Goal: Navigation & Orientation: Understand site structure

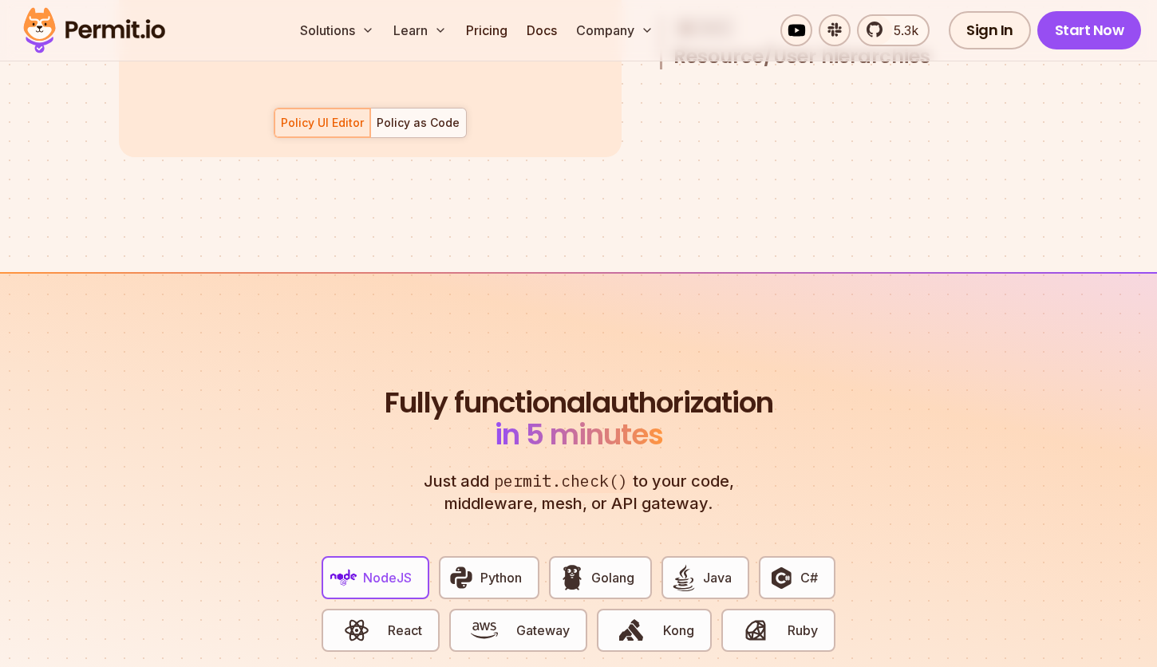
scroll to position [3218, 0]
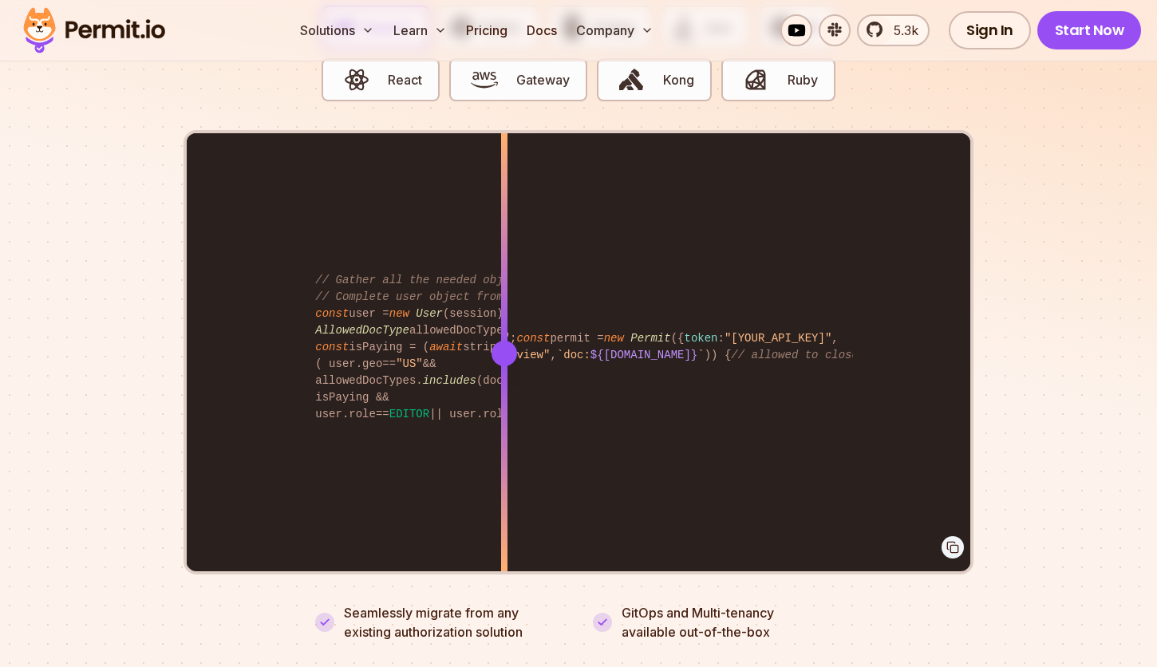
drag, startPoint x: 659, startPoint y: 326, endPoint x: 583, endPoint y: 293, distance: 82.9
click at [507, 294] on div at bounding box center [504, 353] width 6 height 440
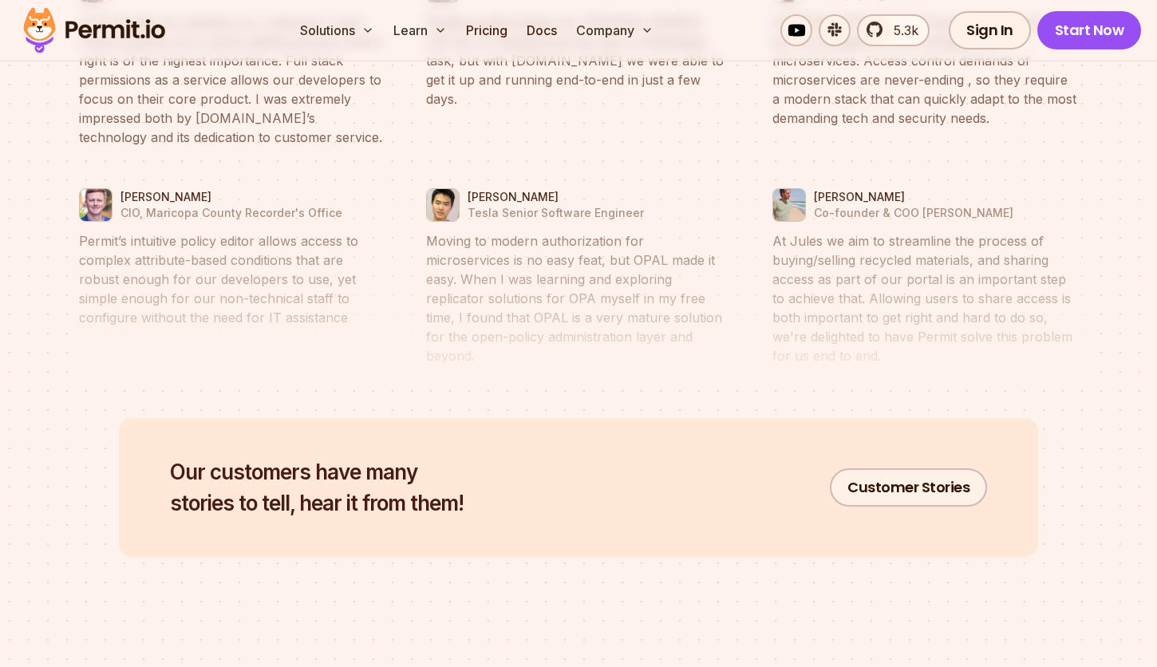
scroll to position [1033, 0]
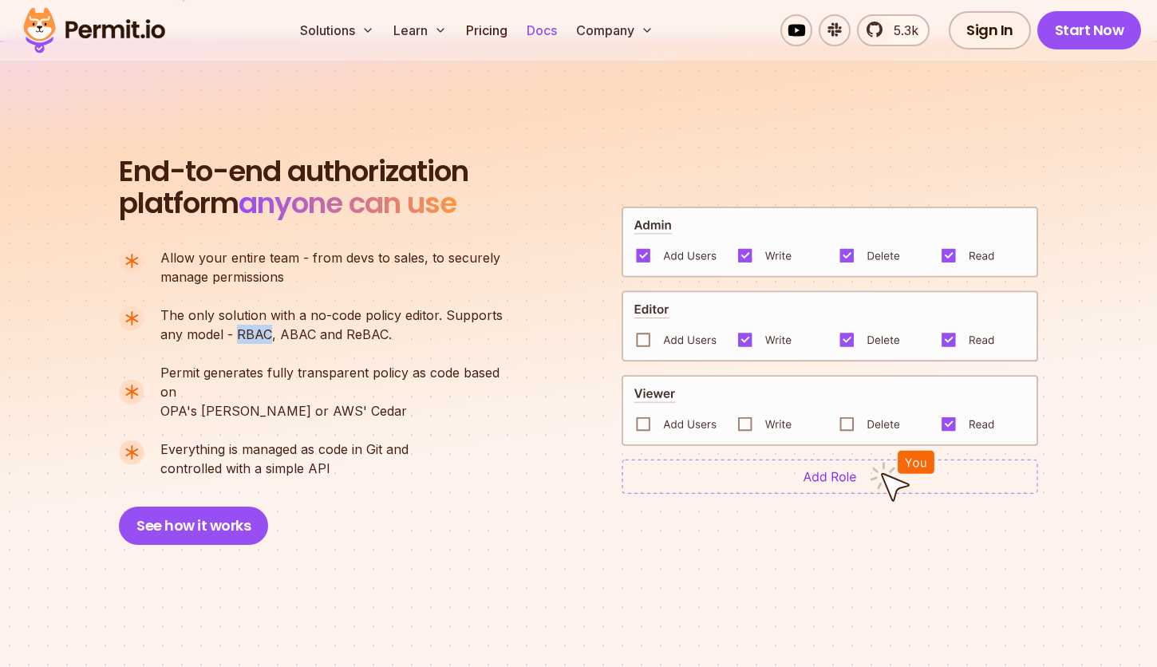
click at [529, 22] on link "Docs" at bounding box center [541, 30] width 43 height 32
click at [217, 518] on button "See how it works" at bounding box center [193, 526] width 149 height 38
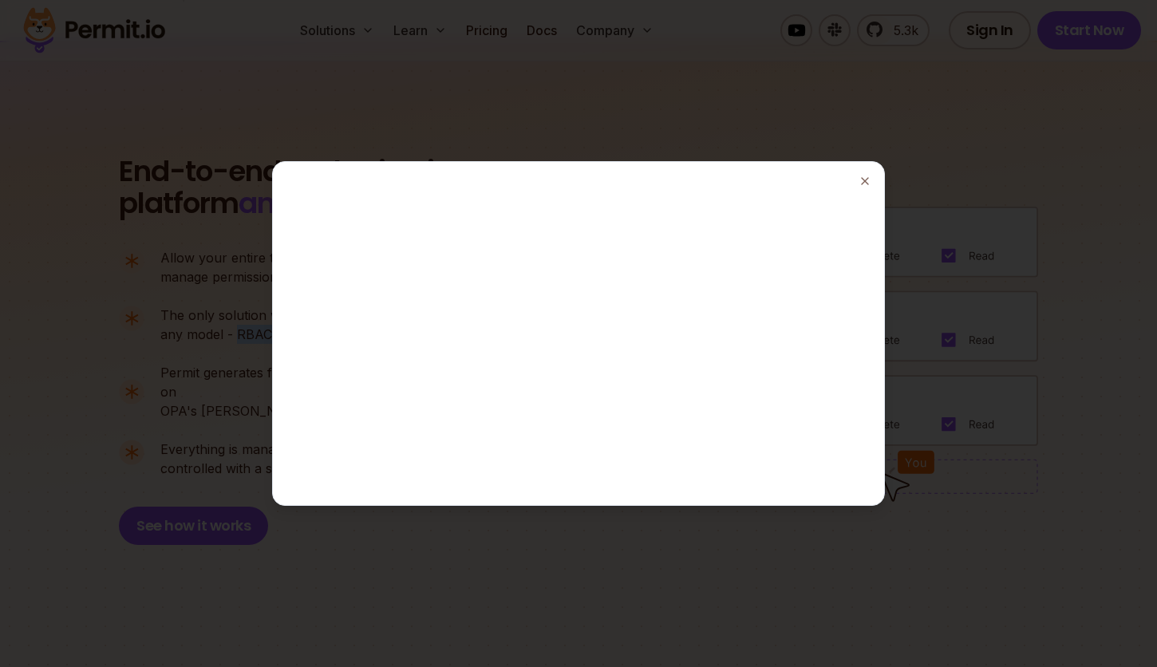
click at [977, 191] on div at bounding box center [578, 333] width 1157 height 667
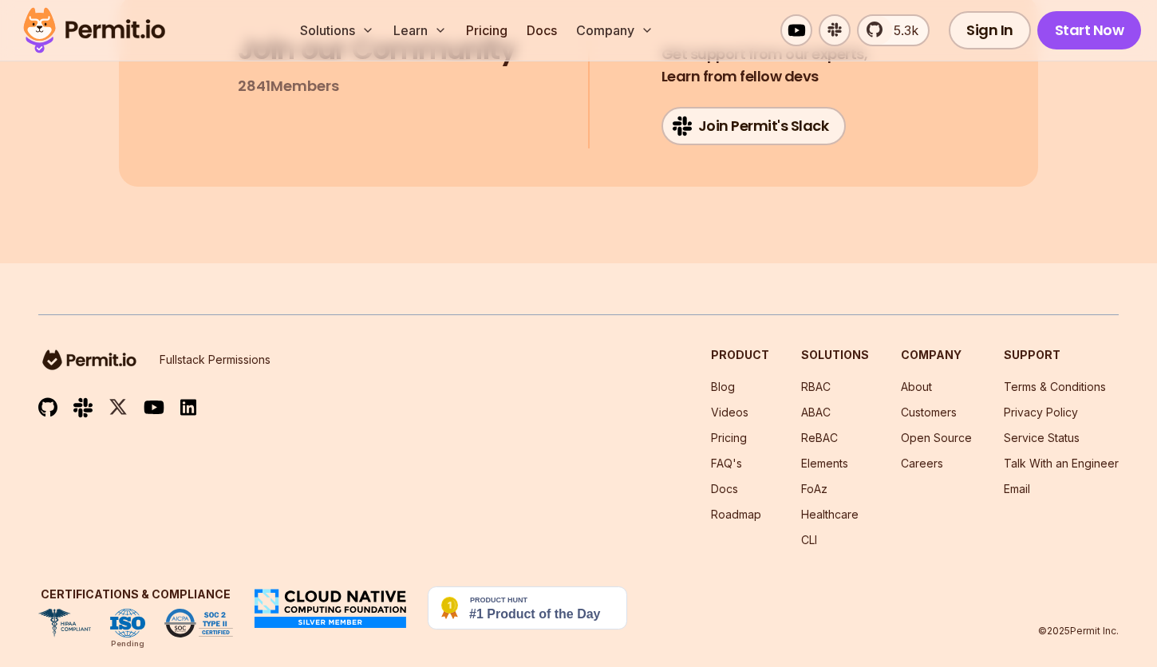
scroll to position [8586, 0]
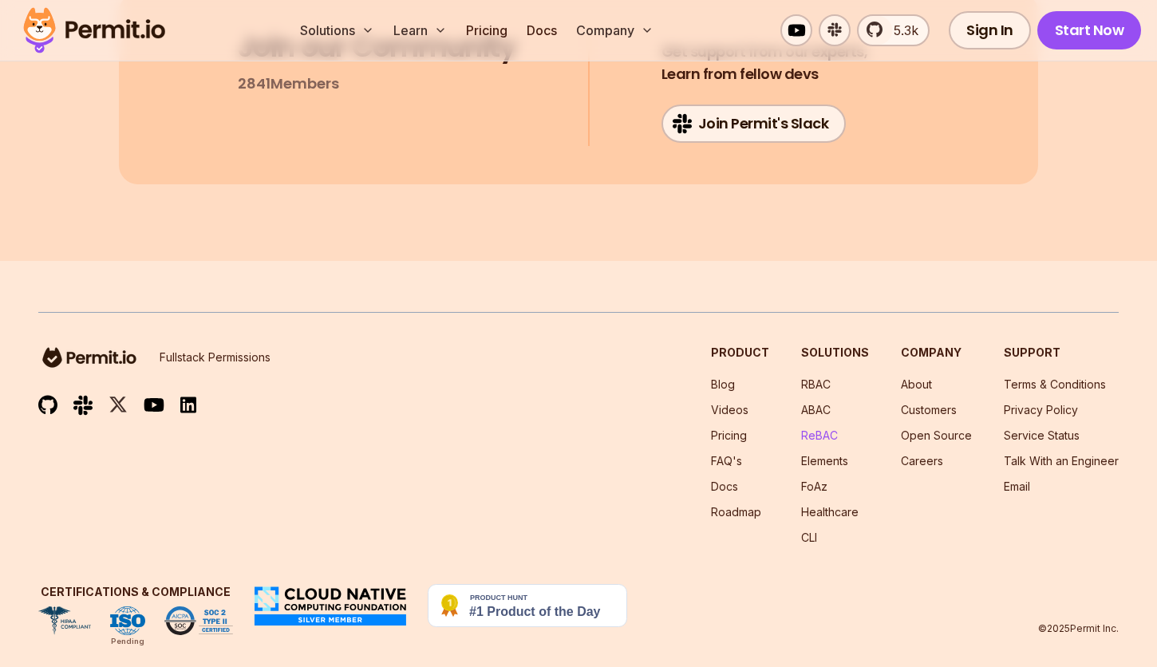
click at [823, 428] on link "ReBAC" at bounding box center [819, 435] width 37 height 14
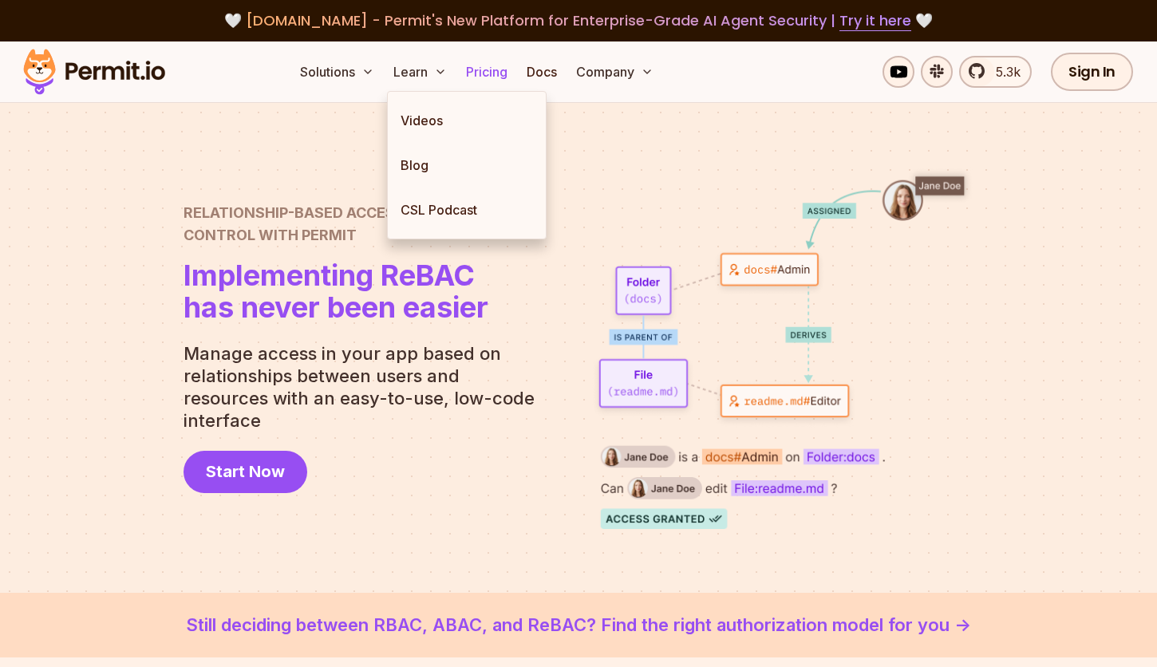
click at [491, 64] on link "Pricing" at bounding box center [487, 72] width 54 height 32
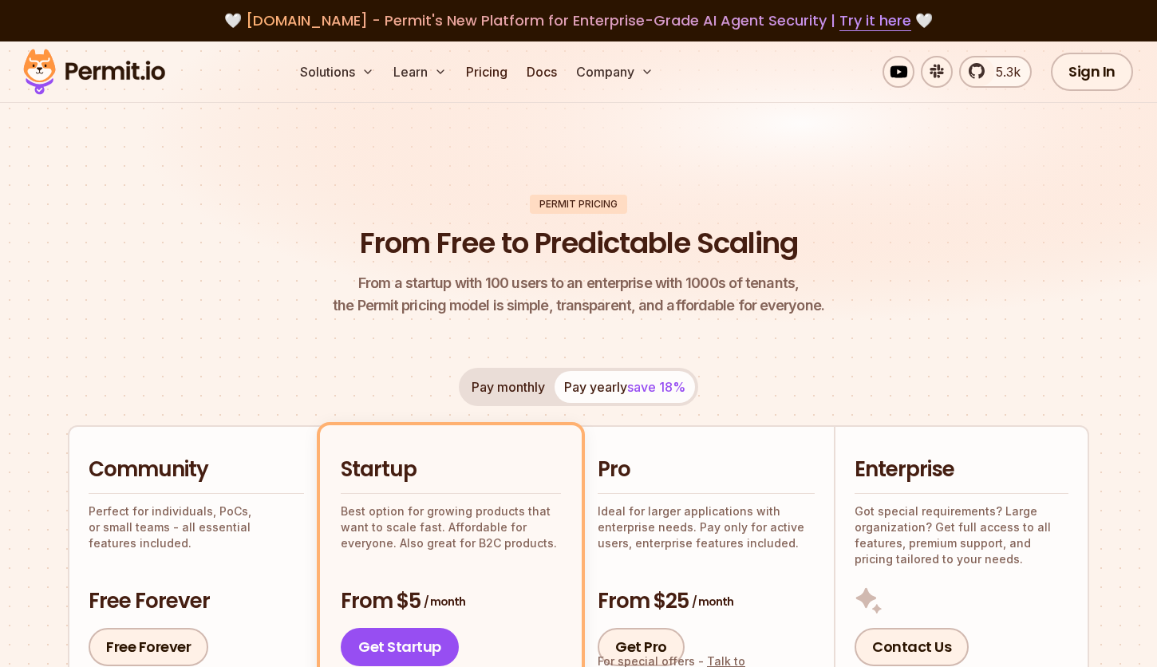
click at [119, 59] on img at bounding box center [94, 72] width 156 height 54
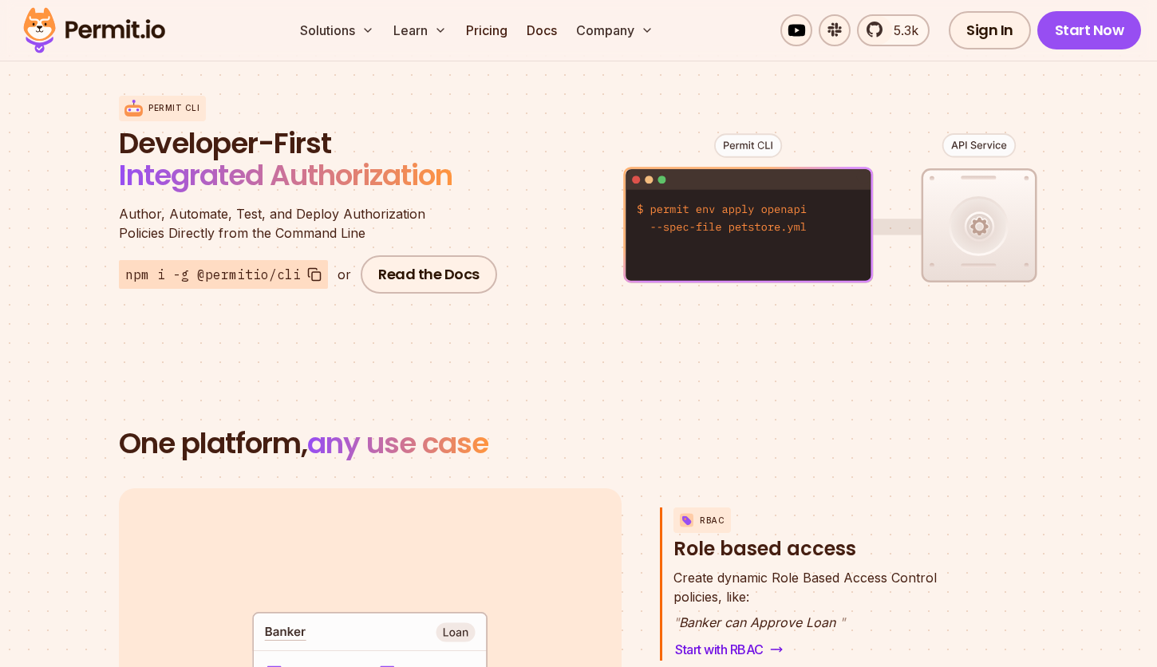
scroll to position [1965, 0]
